Goal: Navigation & Orientation: Find specific page/section

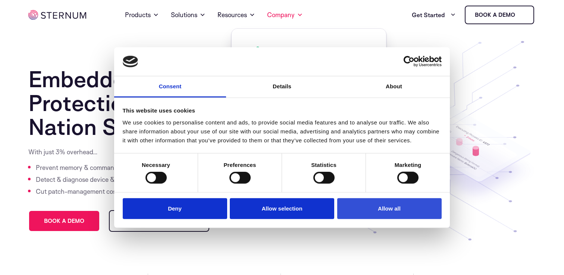
click at [375, 206] on button "Allow all" at bounding box center [389, 208] width 104 height 21
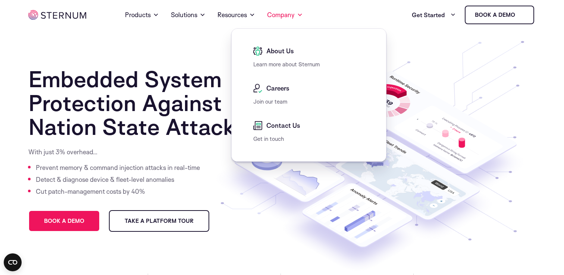
click at [285, 50] on span "About Us" at bounding box center [279, 51] width 29 height 9
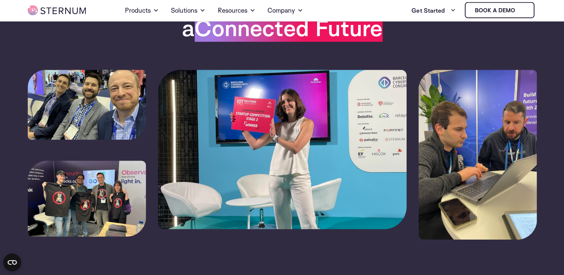
scroll to position [66, 0]
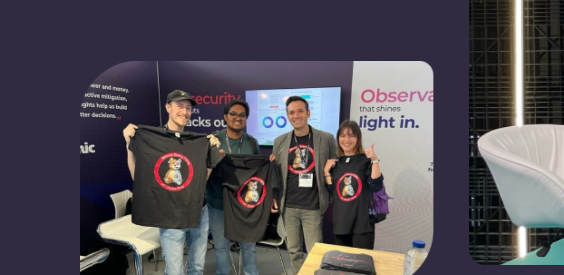
drag, startPoint x: 91, startPoint y: 193, endPoint x: 125, endPoint y: 201, distance: 35.1
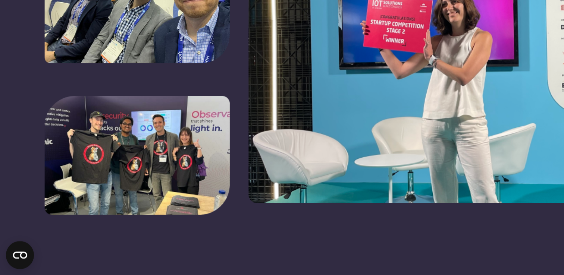
drag, startPoint x: 233, startPoint y: 151, endPoint x: 260, endPoint y: 107, distance: 52.2
